Goal: Task Accomplishment & Management: Complete application form

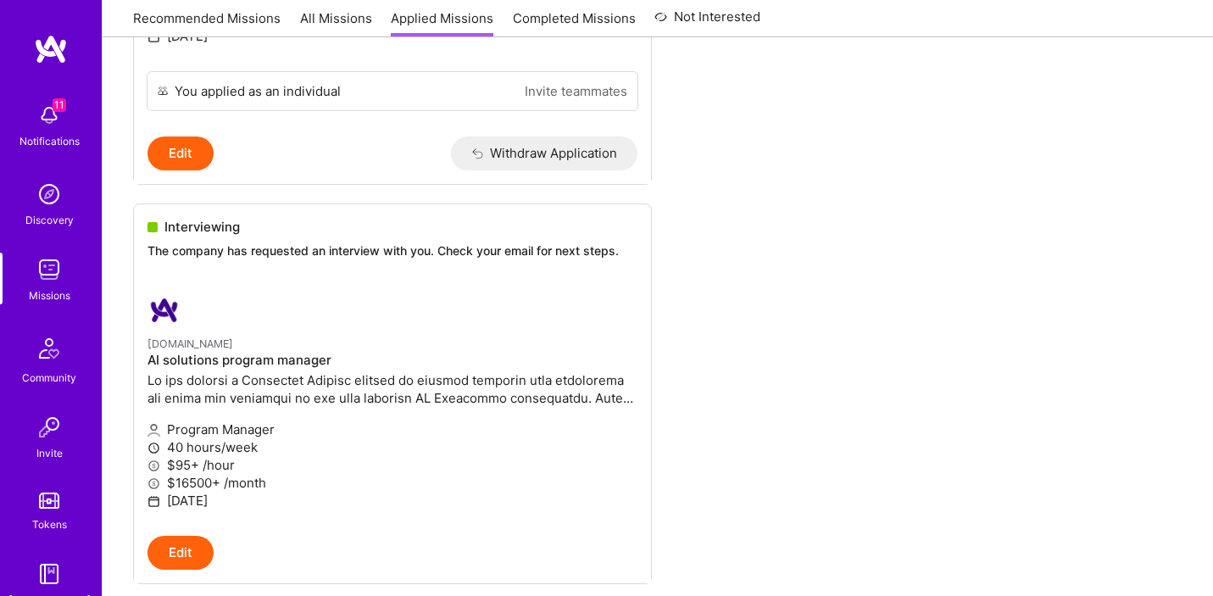
scroll to position [644, 0]
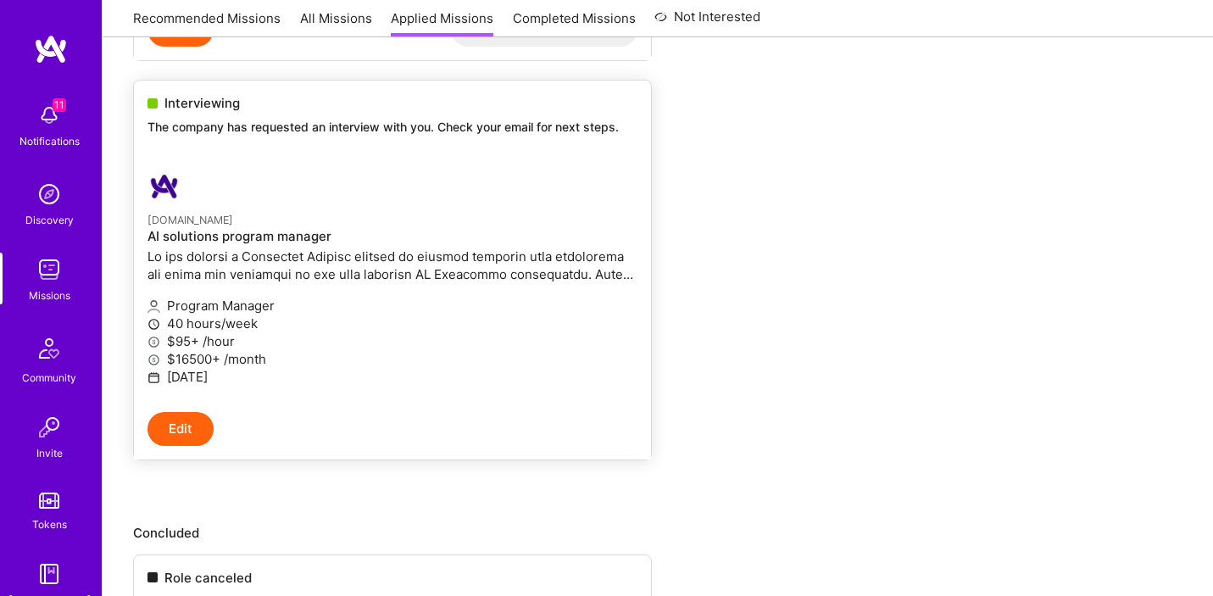
click at [298, 326] on p "40 hours/week" at bounding box center [393, 324] width 490 height 18
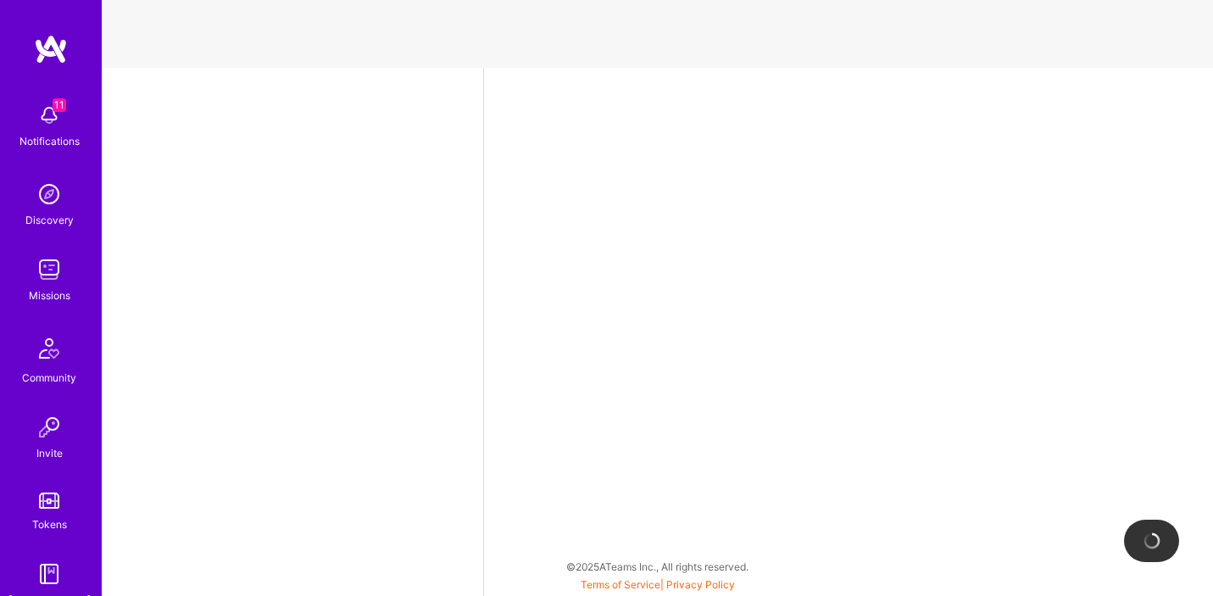
select select "US"
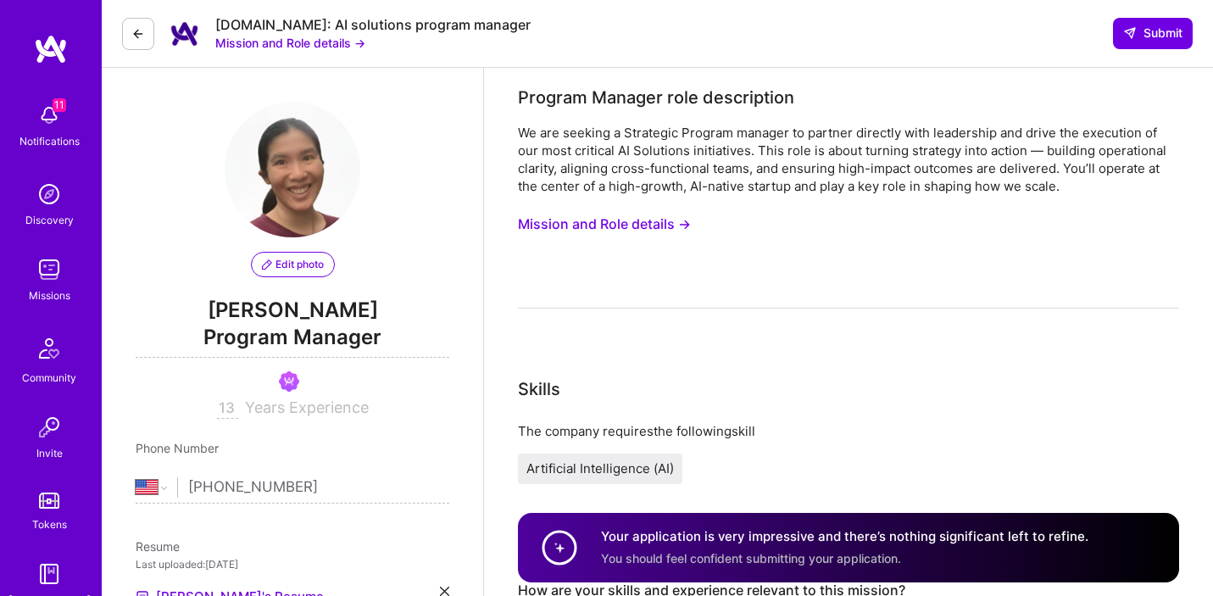
click at [627, 226] on button "Mission and Role details →" at bounding box center [604, 224] width 173 height 31
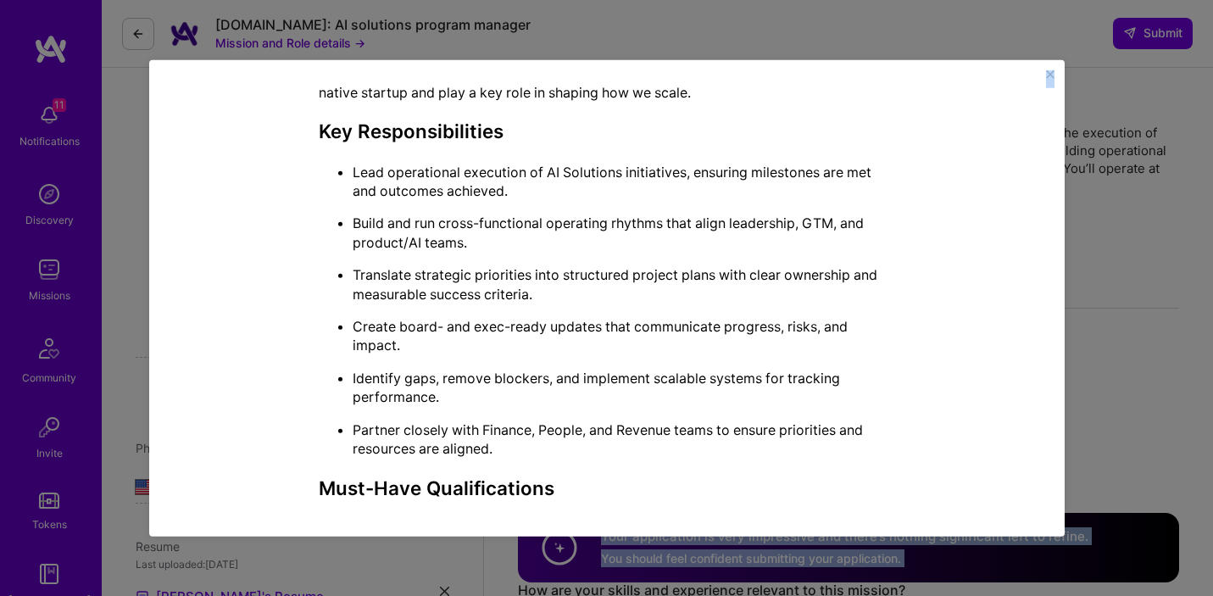
scroll to position [1092, 0]
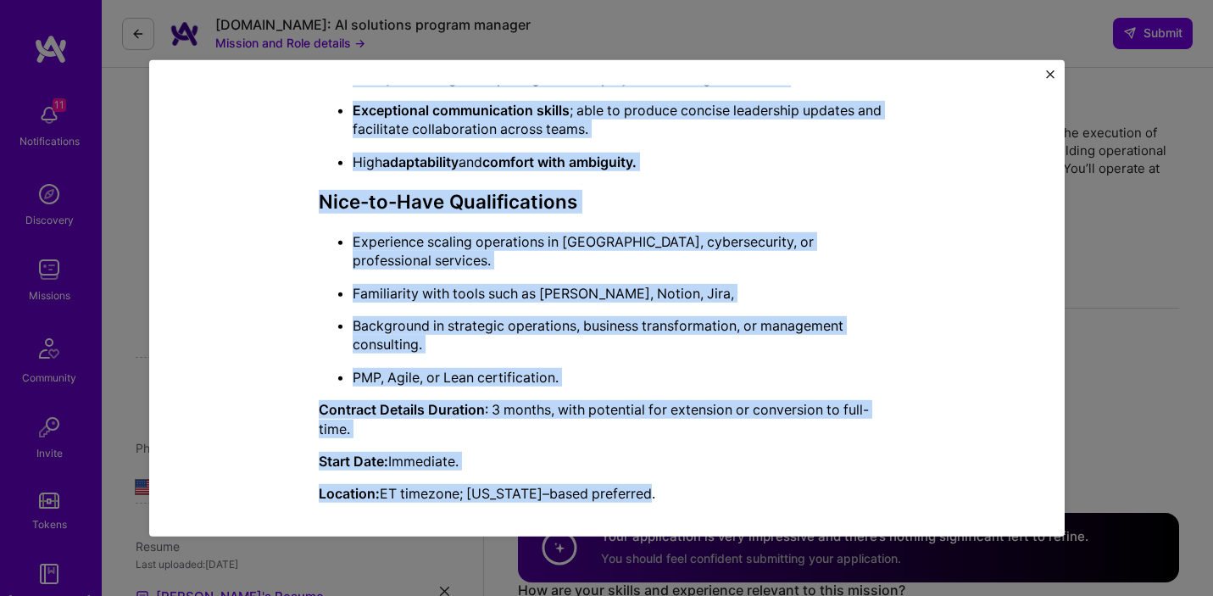
drag, startPoint x: 311, startPoint y: 176, endPoint x: 840, endPoint y: 501, distance: 620.8
click at [840, 501] on div "Mission Description and Role Details Program Manager role description We are se…" at bounding box center [607, 298] width 865 height 426
copy div "Loremip Dolorsi amet consectetur Ad eli seddoei t Incididun Utlabor etdolor ma …"
